Goal: Information Seeking & Learning: Learn about a topic

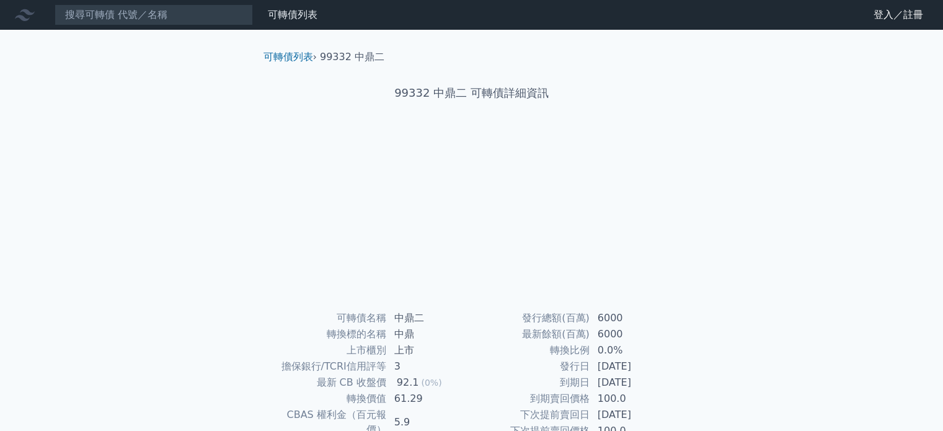
scroll to position [124, 0]
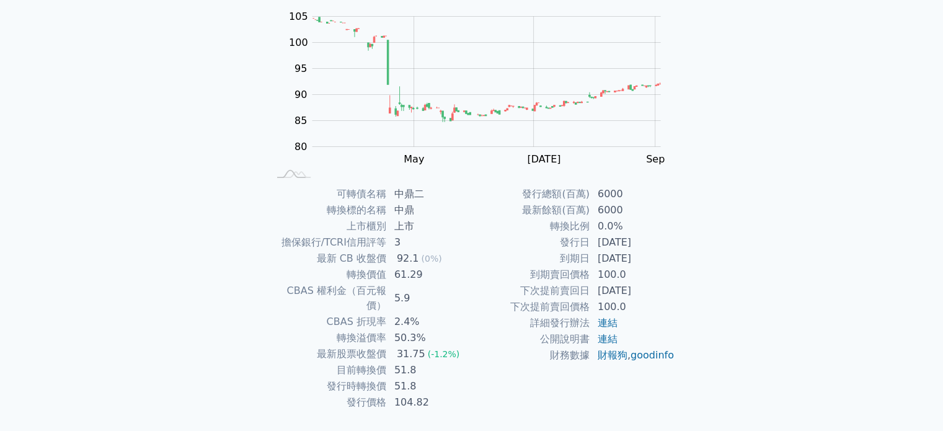
click at [785, 326] on div "可轉債列表 財務數據 可轉債列表 財務數據 登入／註冊 登入／註冊 可轉債列表 › 99332 中鼎二 99332 中鼎二 可轉債詳細資訊 Zoom Out …" at bounding box center [471, 170] width 943 height 589
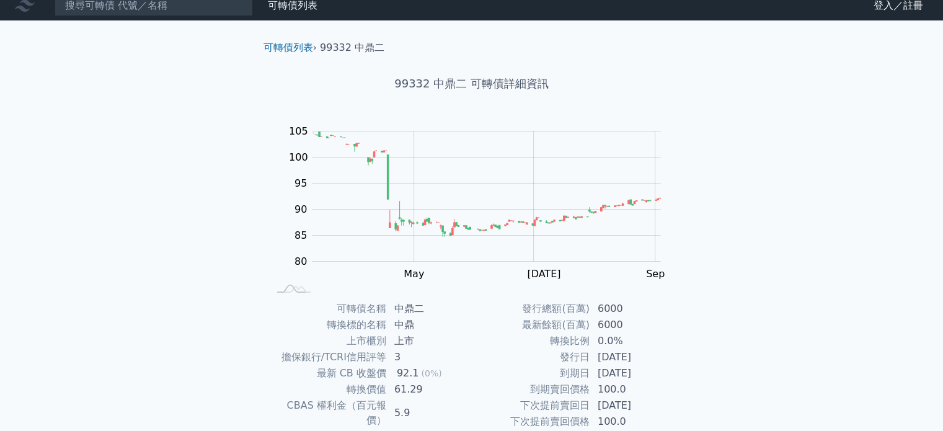
scroll to position [0, 0]
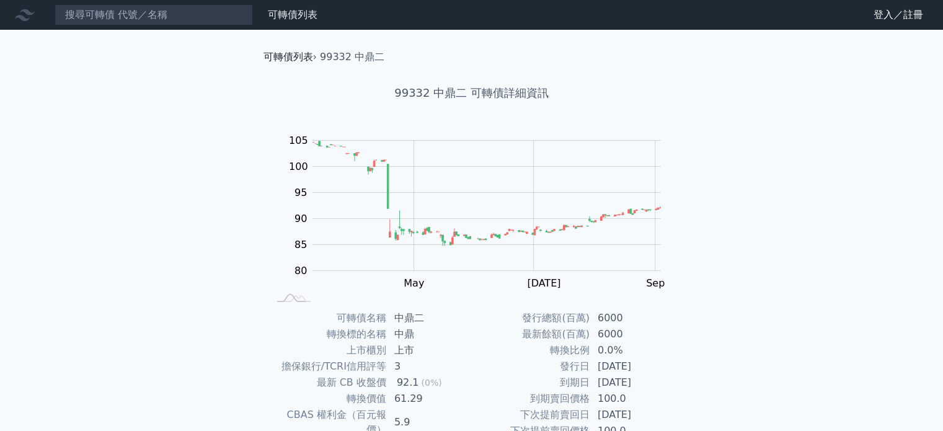
click at [281, 51] on link "可轉債列表" at bounding box center [288, 57] width 50 height 12
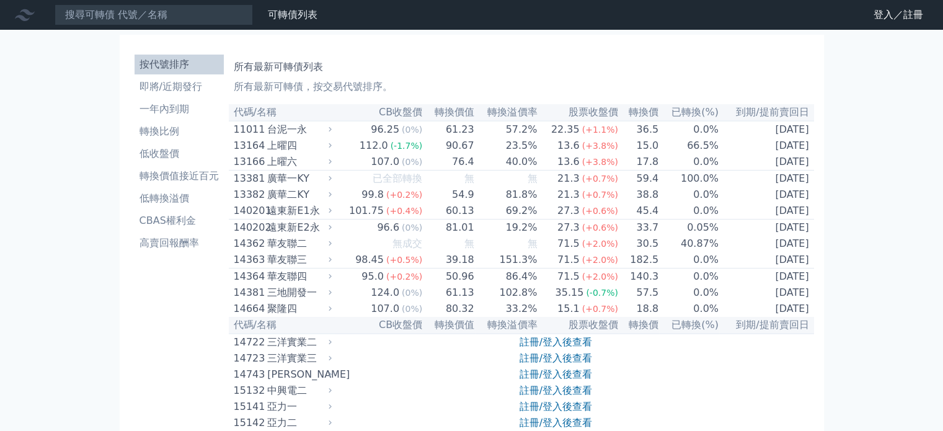
click at [394, 111] on th "CB收盤價" at bounding box center [379, 112] width 88 height 17
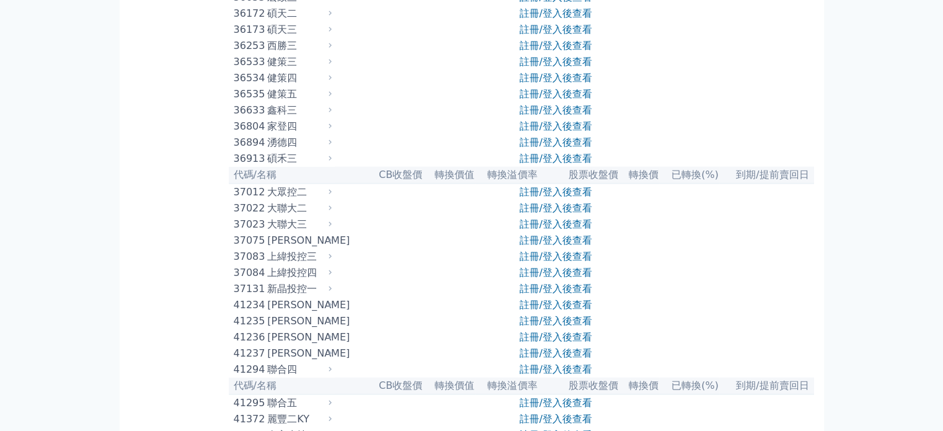
scroll to position [2975, 0]
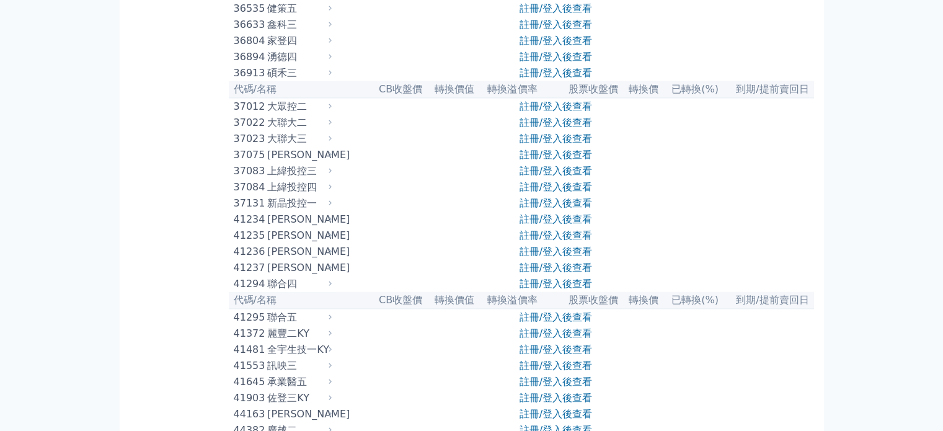
click at [564, 30] on link "註冊/登入後查看" at bounding box center [555, 25] width 73 height 12
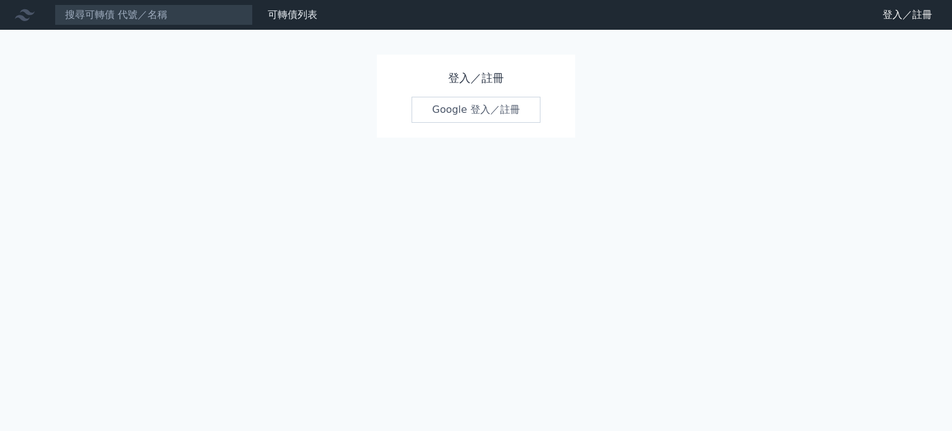
click at [483, 103] on link "Google 登入／註冊" at bounding box center [476, 110] width 129 height 26
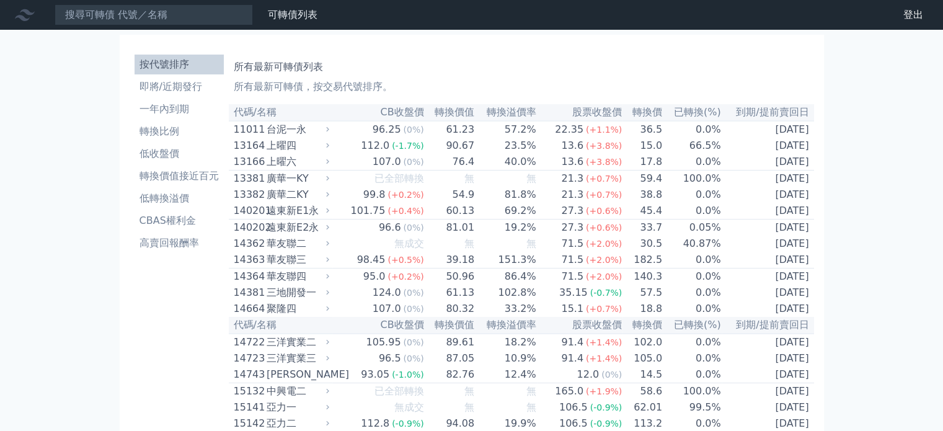
click at [774, 108] on th "到期/提前賣回日" at bounding box center [767, 112] width 92 height 17
click at [776, 112] on th "到期/提前賣回日" at bounding box center [767, 112] width 92 height 17
click at [161, 249] on li "高賣回報酬率" at bounding box center [179, 243] width 89 height 15
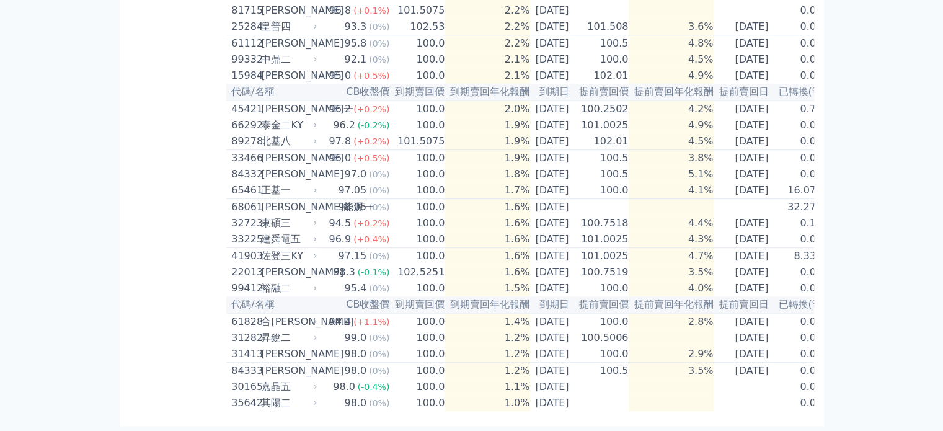
scroll to position [656, 0]
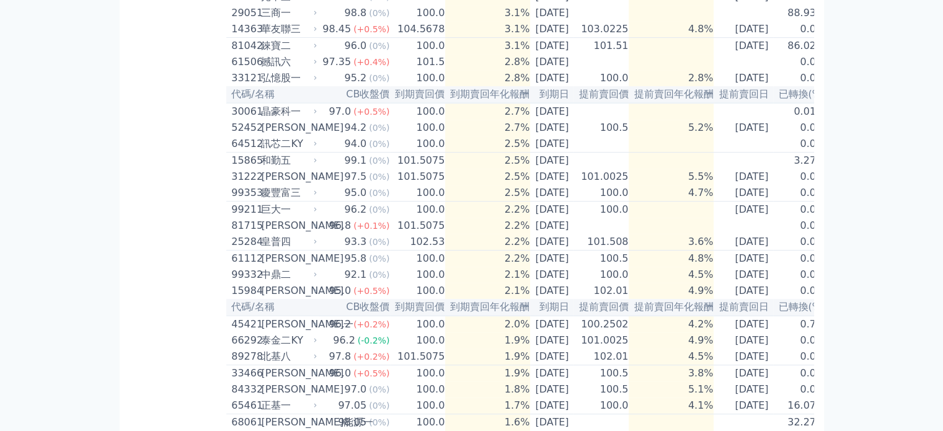
drag, startPoint x: 68, startPoint y: 276, endPoint x: 46, endPoint y: 260, distance: 26.5
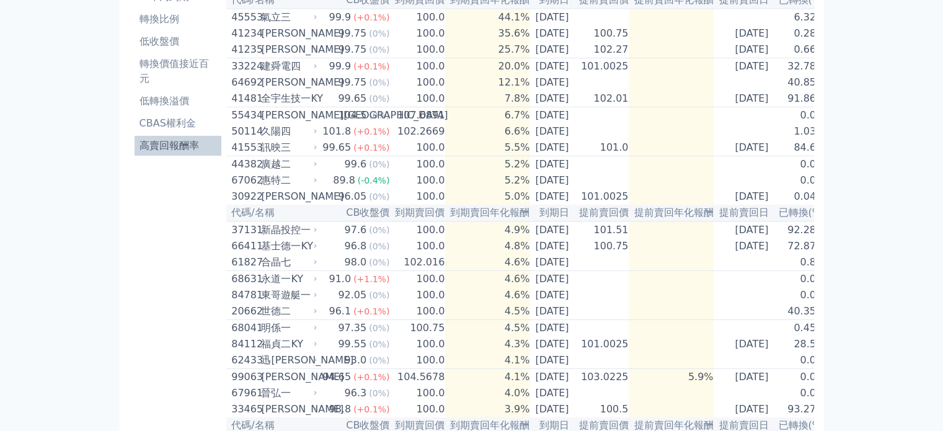
scroll to position [0, 0]
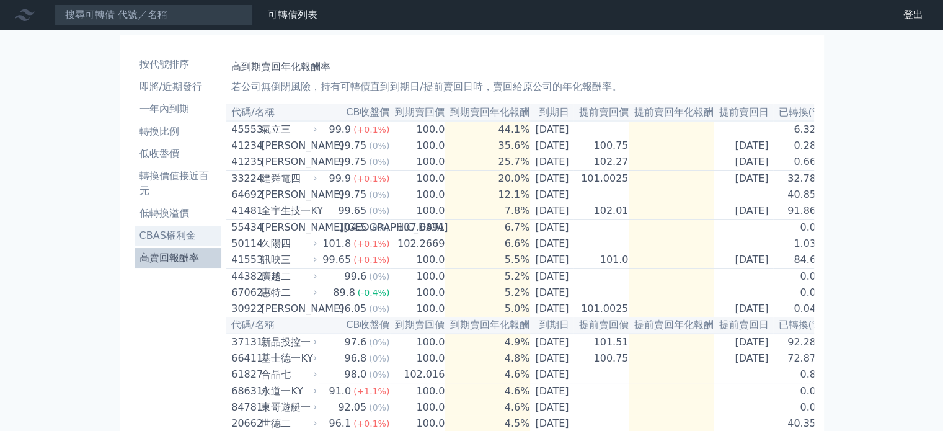
click at [153, 237] on li "CBAS權利金" at bounding box center [178, 235] width 87 height 15
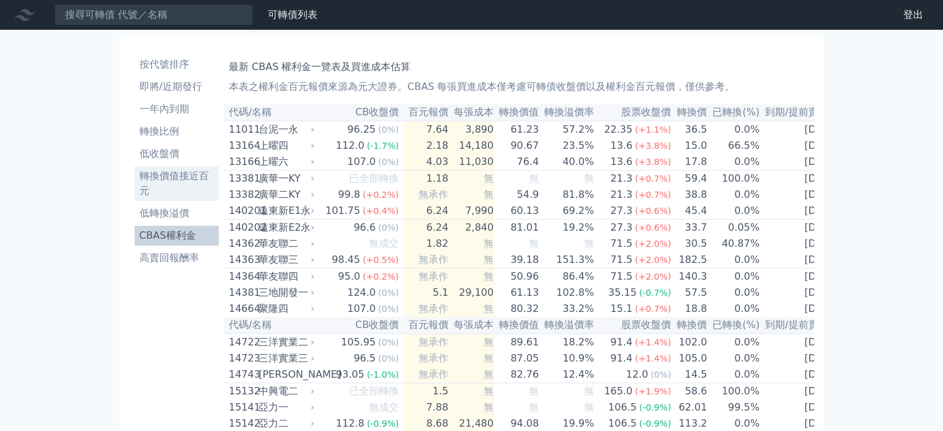
click at [176, 178] on li "轉換價值接近百元" at bounding box center [177, 184] width 84 height 30
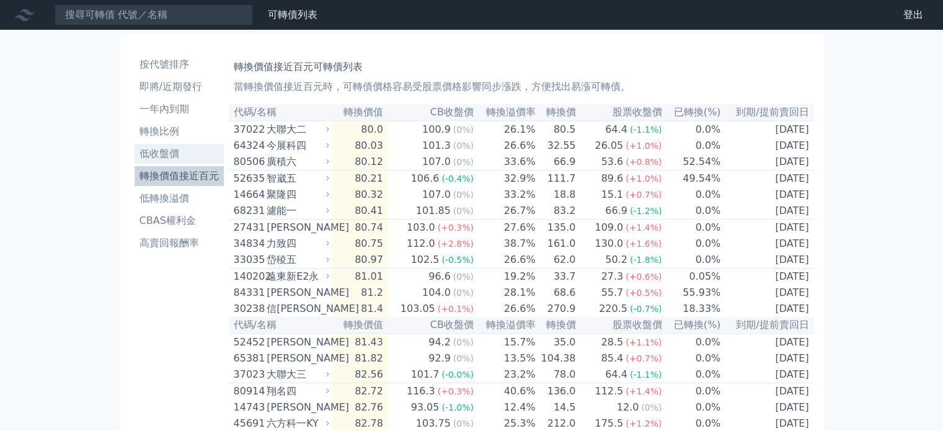
click at [169, 156] on li "低收盤價" at bounding box center [179, 153] width 89 height 15
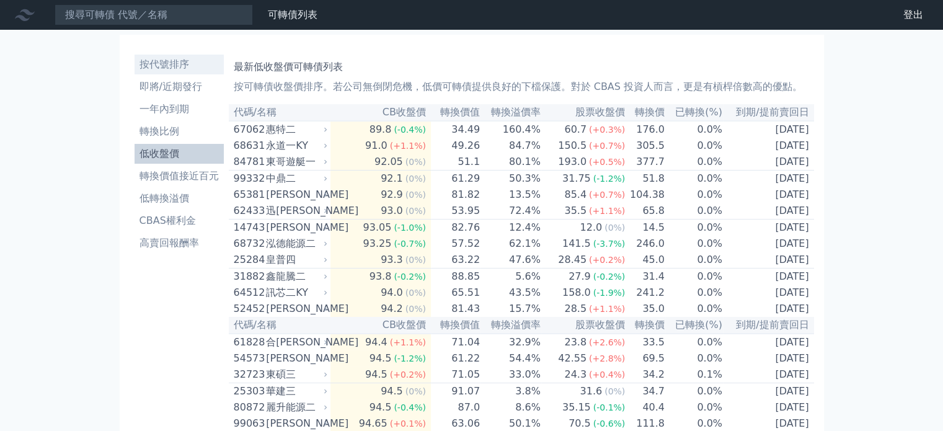
click at [171, 71] on li "按代號排序" at bounding box center [179, 64] width 89 height 15
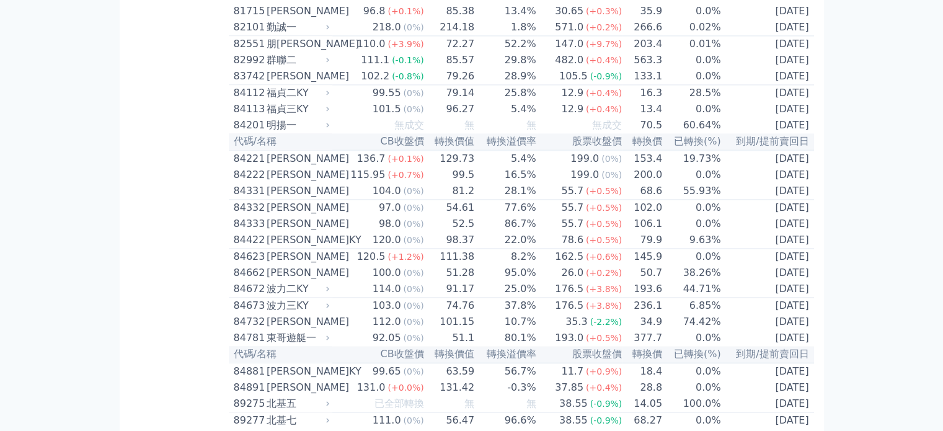
scroll to position [6555, 0]
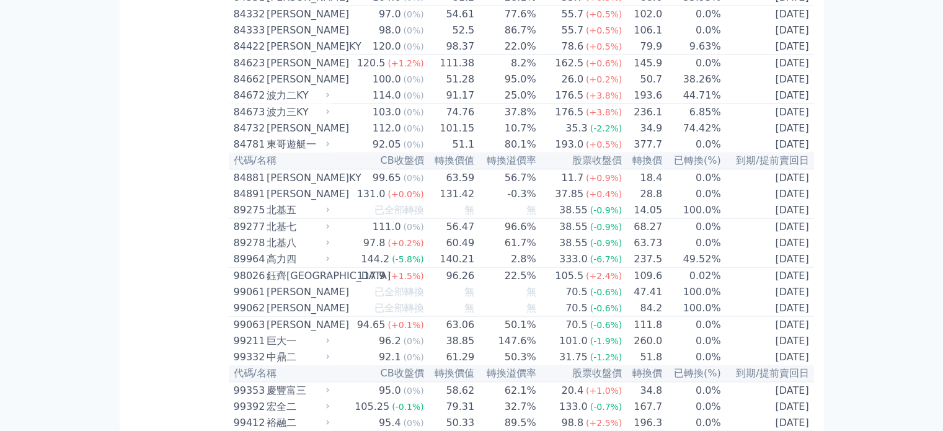
scroll to position [7175, 0]
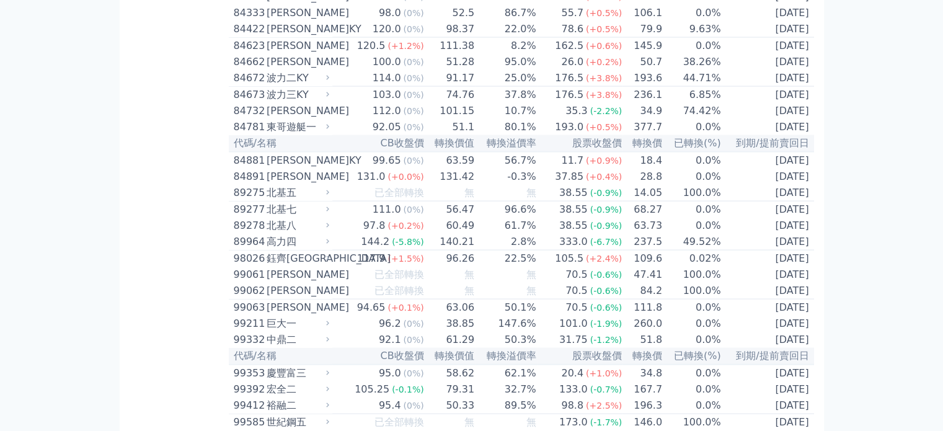
drag, startPoint x: 37, startPoint y: 226, endPoint x: 25, endPoint y: 240, distance: 18.0
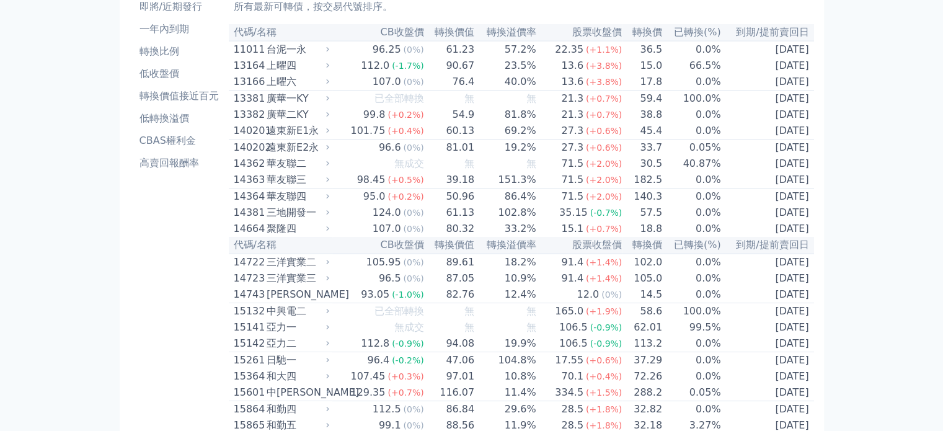
scroll to position [0, 0]
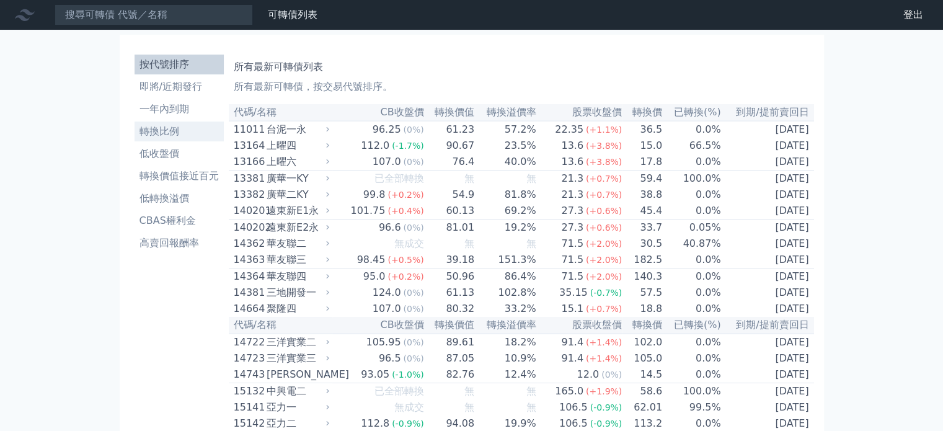
click at [160, 136] on li "轉換比例" at bounding box center [179, 131] width 89 height 15
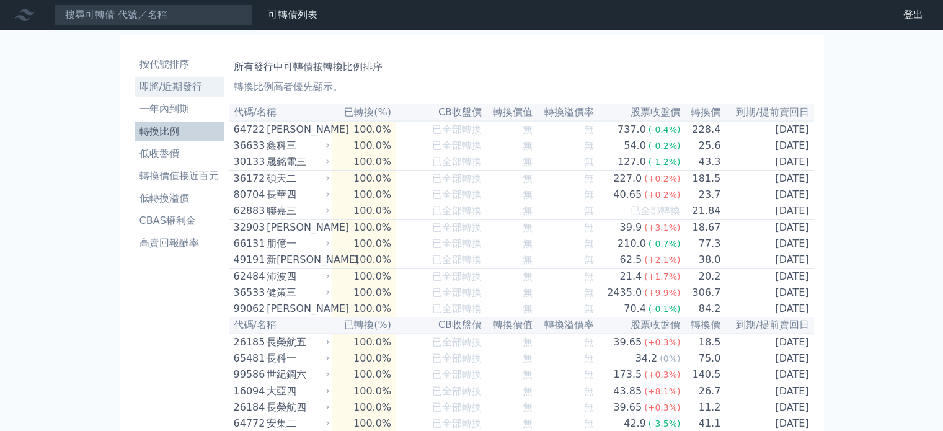
click at [163, 83] on li "即將/近期發行" at bounding box center [179, 86] width 89 height 15
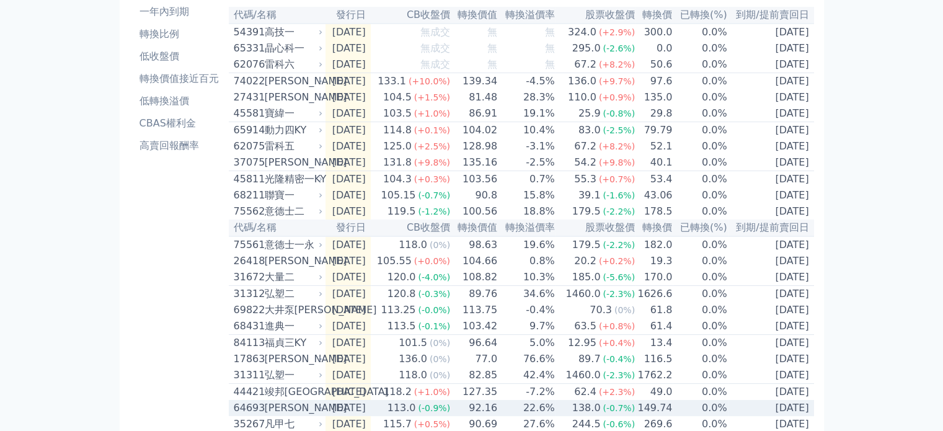
scroll to position [62, 0]
